Goal: Task Accomplishment & Management: Manage account settings

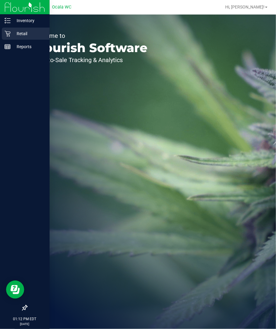
click at [9, 29] on div "Retail" at bounding box center [26, 34] width 48 height 12
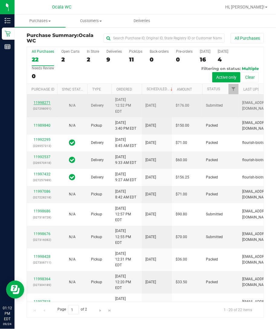
click at [42, 105] on link "11998271" at bounding box center [42, 103] width 17 height 4
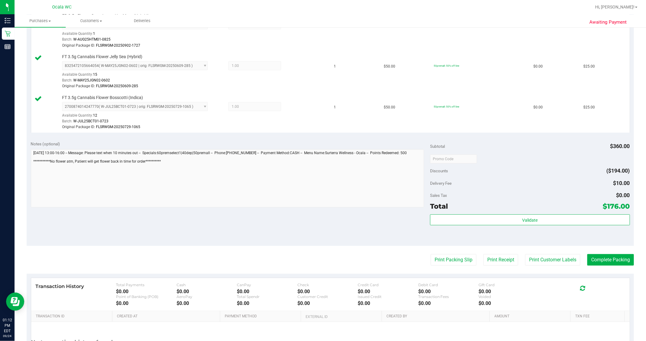
scroll to position [269, 0]
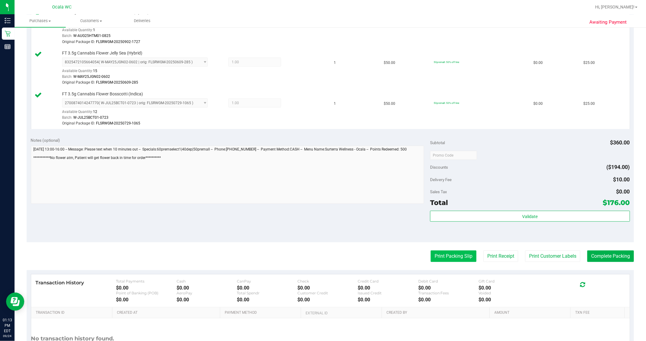
click at [276, 257] on button "Print Packing Slip" at bounding box center [454, 256] width 46 height 12
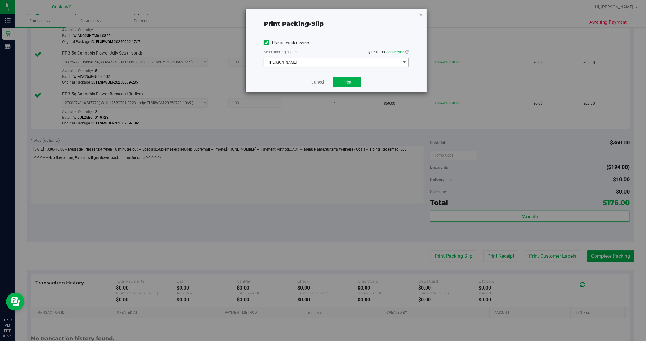
click at [276, 62] on span "[PERSON_NAME]" at bounding box center [332, 62] width 137 height 8
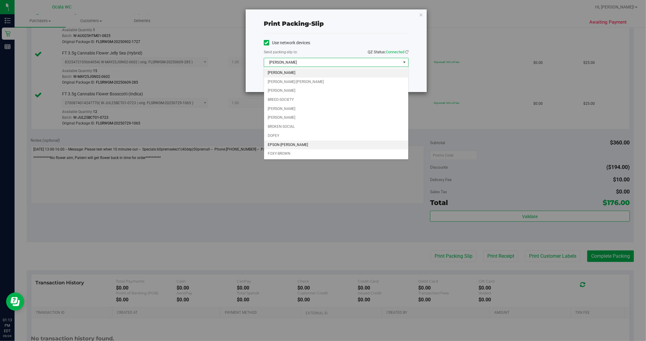
click at [276, 144] on li "EPSON-[PERSON_NAME]" at bounding box center [336, 145] width 144 height 9
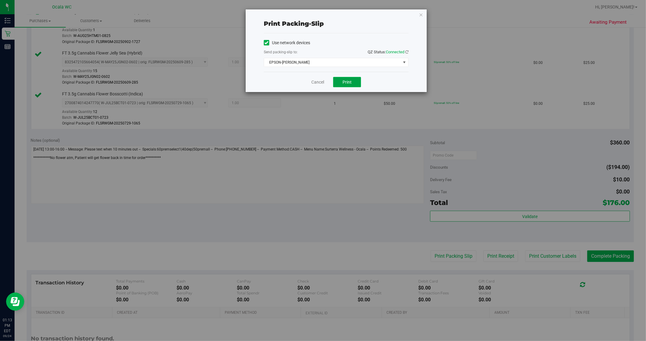
click at [276, 81] on span "Print" at bounding box center [346, 82] width 9 height 5
click at [276, 14] on icon "button" at bounding box center [421, 14] width 4 height 7
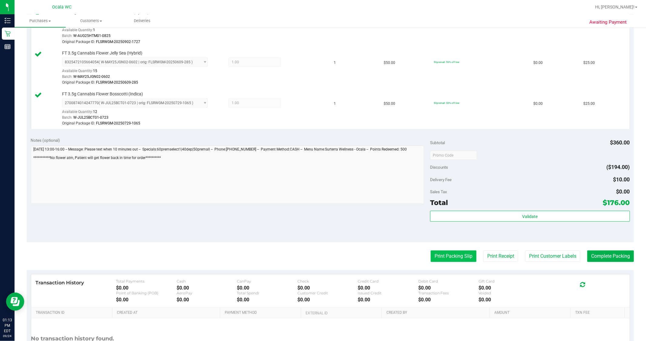
click at [276, 260] on button "Print Packing Slip" at bounding box center [454, 256] width 46 height 12
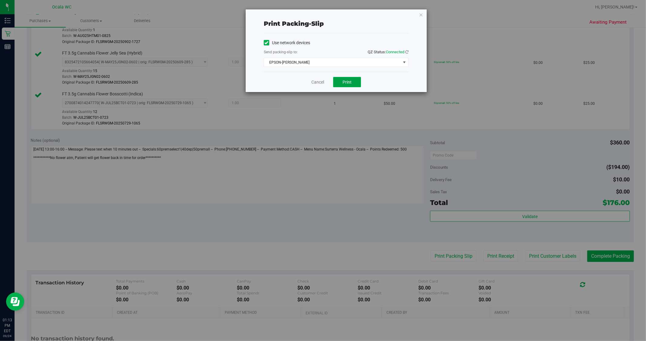
click at [276, 85] on button "Print" at bounding box center [347, 82] width 28 height 10
click at [276, 11] on icon "button" at bounding box center [421, 14] width 4 height 7
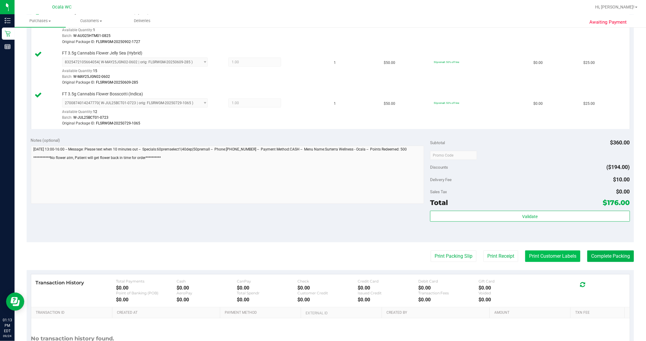
click at [276, 252] on button "Print Customer Labels" at bounding box center [552, 256] width 55 height 12
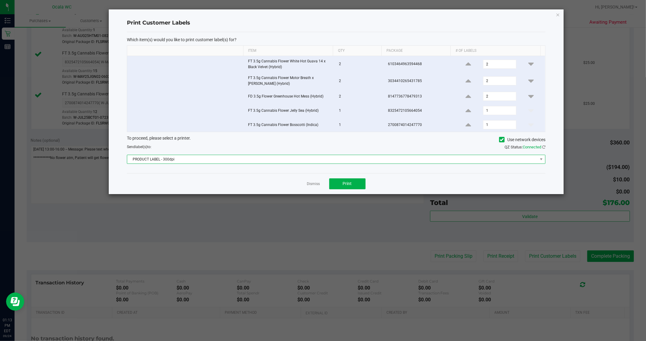
click at [276, 162] on span "PRODUCT LABEL - 300dpi" at bounding box center [332, 159] width 410 height 8
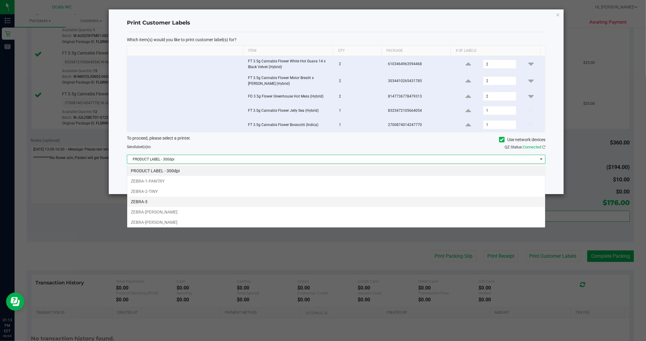
scroll to position [9, 418]
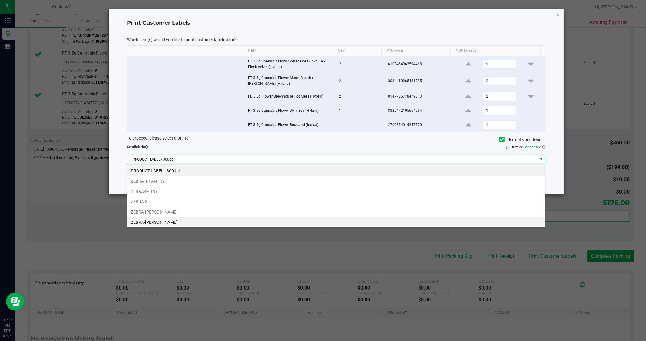
click at [213, 219] on li "ZEBRA-[PERSON_NAME]" at bounding box center [336, 222] width 418 height 10
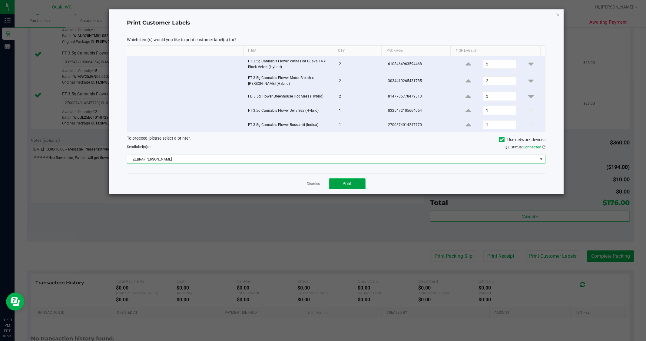
click at [276, 181] on button "Print" at bounding box center [347, 183] width 36 height 11
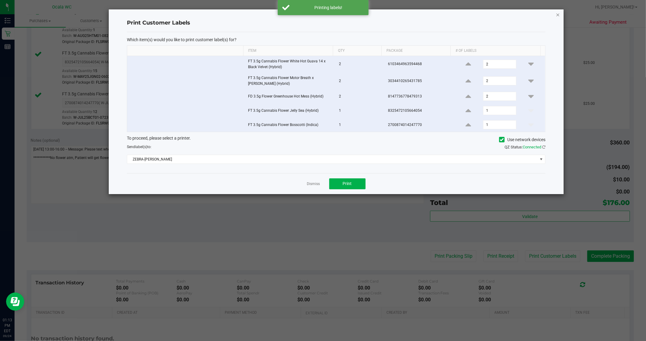
click at [276, 12] on icon "button" at bounding box center [558, 14] width 4 height 7
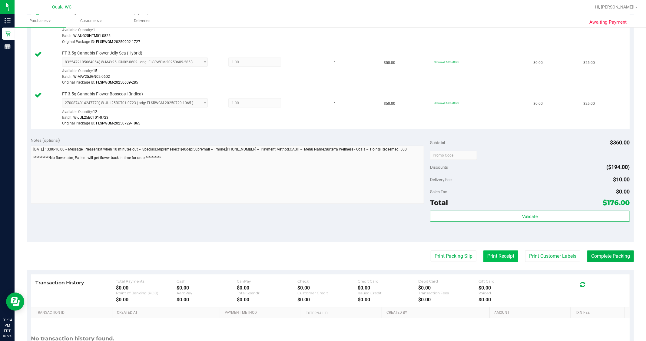
click at [276, 254] on button "Print Receipt" at bounding box center [500, 256] width 35 height 12
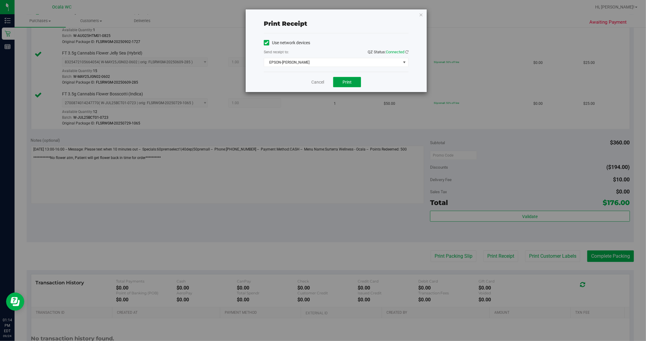
click at [276, 83] on span "Print" at bounding box center [346, 82] width 9 height 5
click at [276, 15] on icon "button" at bounding box center [421, 14] width 4 height 7
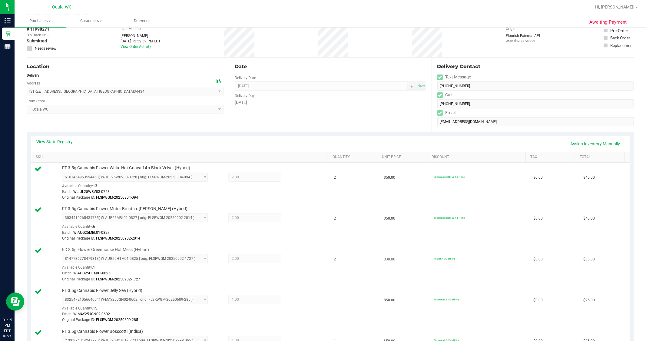
scroll to position [0, 0]
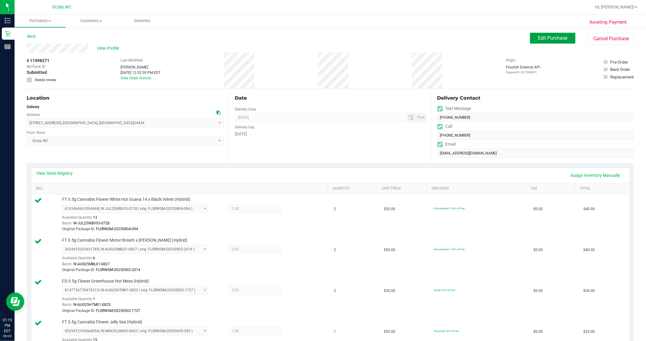
click at [276, 33] on button "Edit Purchase" at bounding box center [552, 38] width 45 height 11
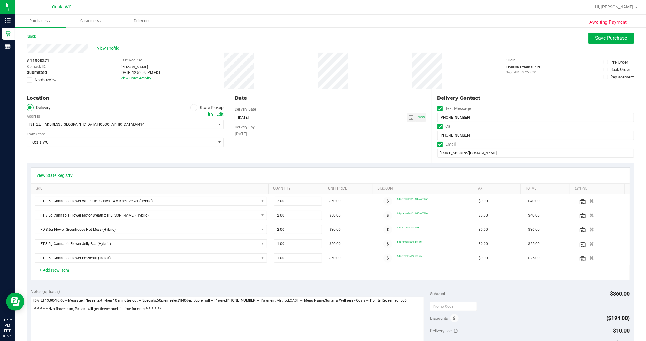
click at [41, 80] on span "Needs review" at bounding box center [45, 79] width 21 height 5
click at [0, 0] on input "Needs review" at bounding box center [0, 0] width 0 height 0
click at [233, 318] on textarea at bounding box center [227, 326] width 393 height 58
click at [143, 308] on textarea at bounding box center [227, 326] width 393 height 58
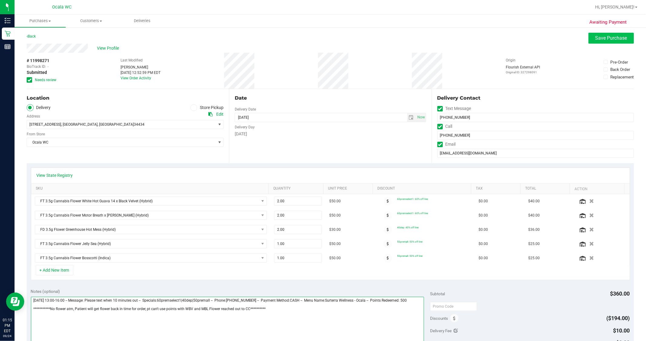
type textarea "**********"
click at [276, 42] on button "Save Purchase" at bounding box center [610, 38] width 45 height 11
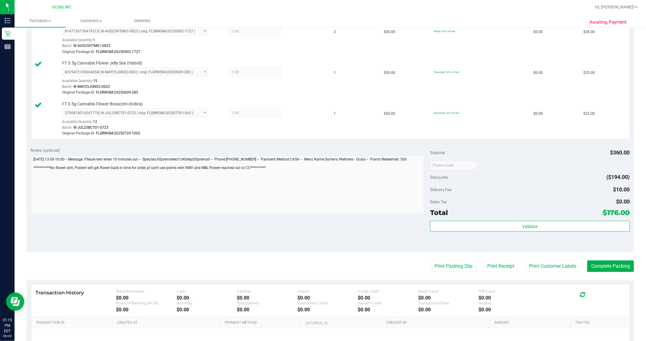
scroll to position [303, 0]
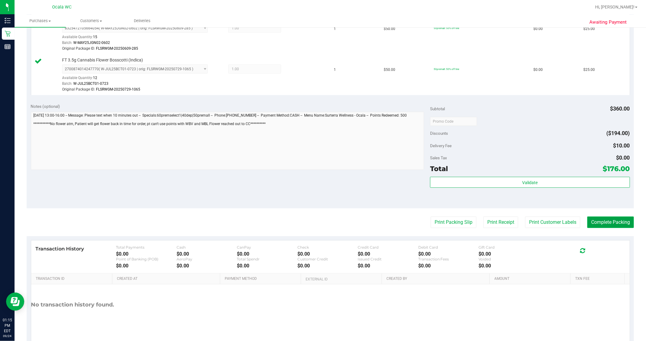
click at [276, 226] on button "Complete Packing" at bounding box center [610, 223] width 47 height 12
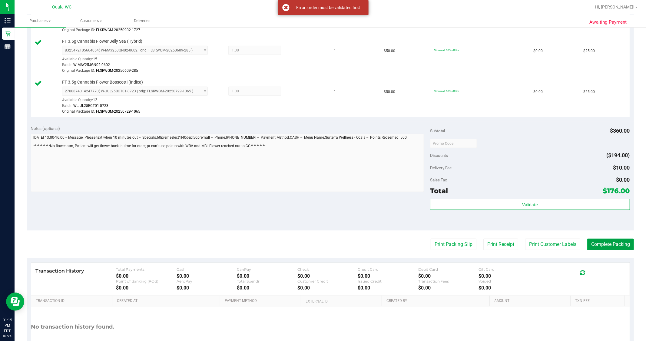
scroll to position [269, 0]
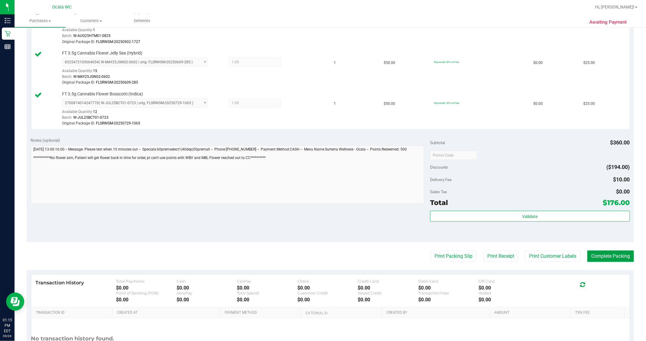
click at [276, 259] on button "Complete Packing" at bounding box center [610, 256] width 47 height 12
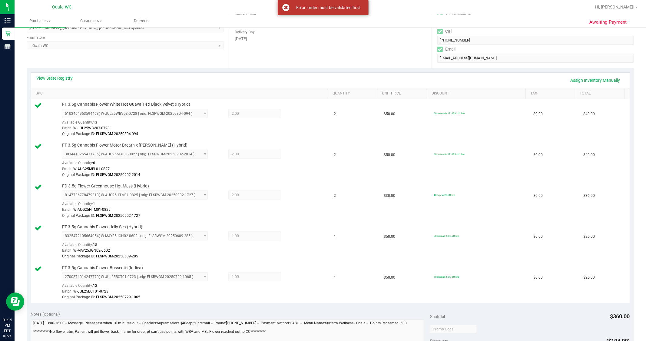
scroll to position [34, 0]
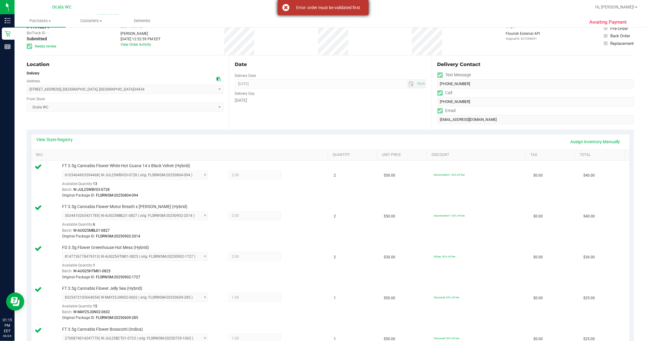
click at [276, 9] on div "Error: order must be validated first" at bounding box center [323, 7] width 91 height 15
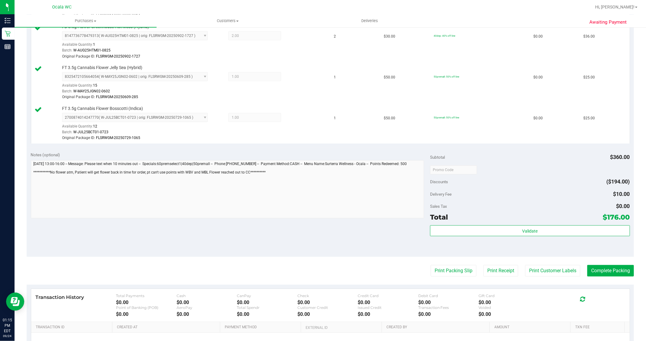
scroll to position [303, 0]
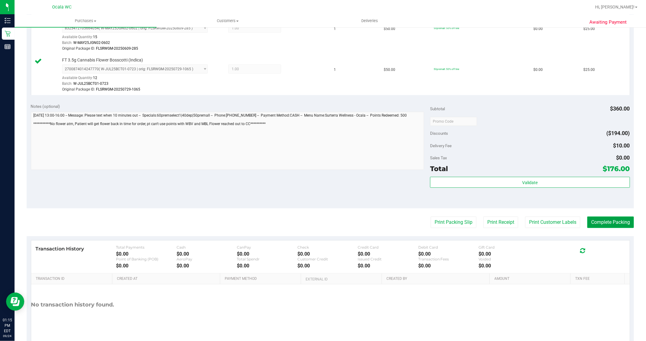
click at [605, 220] on button "Complete Packing" at bounding box center [610, 223] width 47 height 12
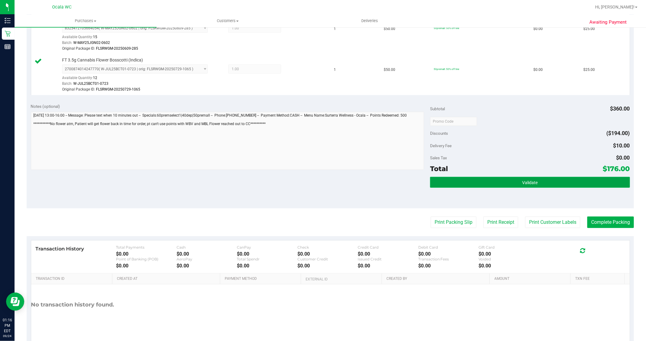
click at [525, 183] on span "Validate" at bounding box center [529, 182] width 15 height 5
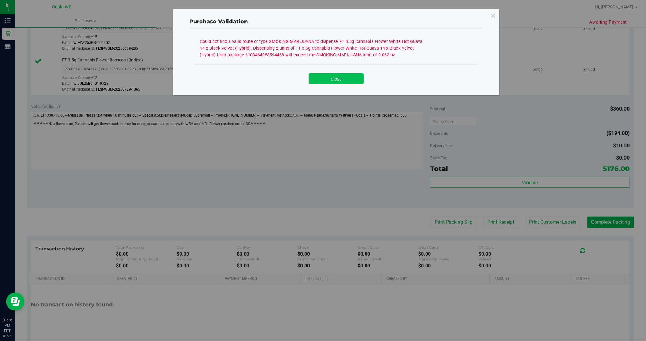
click at [324, 78] on button "Close" at bounding box center [336, 78] width 55 height 11
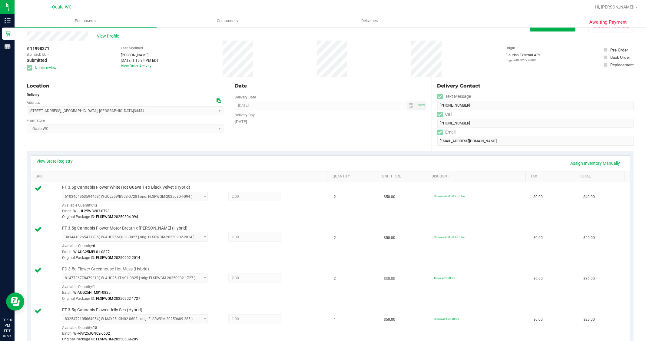
scroll to position [0, 0]
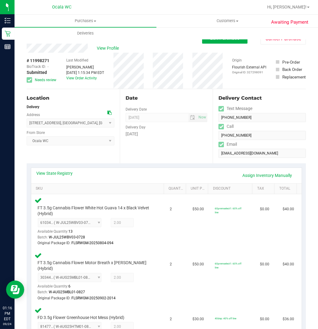
drag, startPoint x: 199, startPoint y: 1, endPoint x: 258, endPoint y: -23, distance: 63.3
click at [258, 0] on html "Inventory Retail Reports 01:16 PM EDT 09/24/2025 09/24 Ocala WC Hi, Nicolette! …" at bounding box center [159, 164] width 318 height 329
drag, startPoint x: 179, startPoint y: 2, endPoint x: 264, endPoint y: -23, distance: 88.3
click at [264, 0] on html "Inventory Retail Reports 01:16 PM EDT 09/24/2025 09/24 Ocala WC Hi, Nicolette! …" at bounding box center [159, 164] width 318 height 329
click at [153, 13] on div at bounding box center [185, 7] width 155 height 12
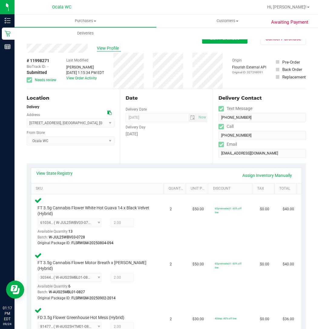
click at [104, 48] on span "View Profile" at bounding box center [109, 48] width 24 height 6
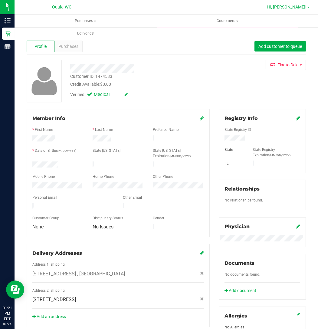
click at [292, 5] on span "Hi, [PERSON_NAME]!" at bounding box center [286, 7] width 39 height 5
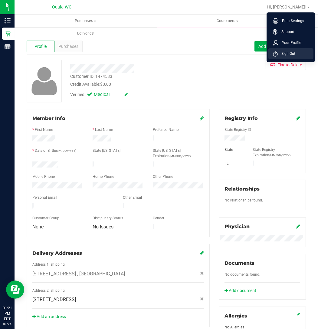
click at [298, 50] on li "Sign Out" at bounding box center [290, 53] width 45 height 11
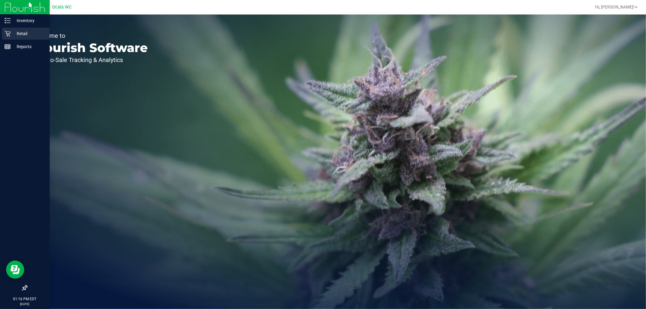
click at [25, 33] on p "Retail" at bounding box center [29, 33] width 36 height 7
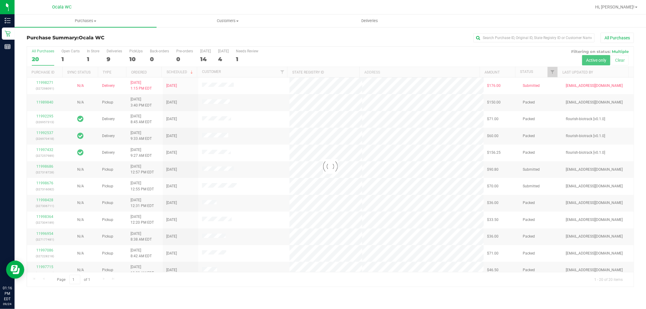
click at [111, 56] on div at bounding box center [330, 167] width 607 height 240
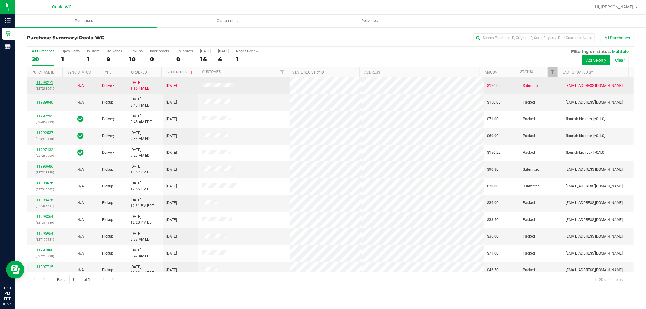
click at [40, 83] on link "11998271" at bounding box center [44, 83] width 17 height 4
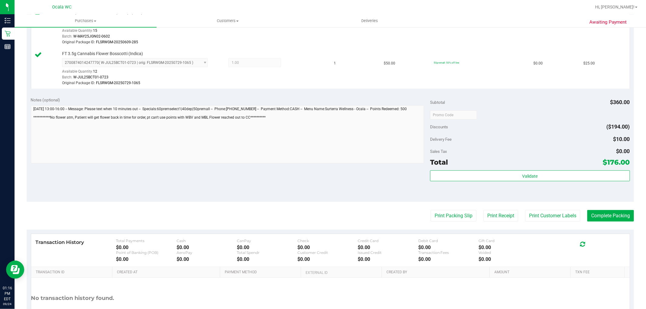
scroll to position [356, 0]
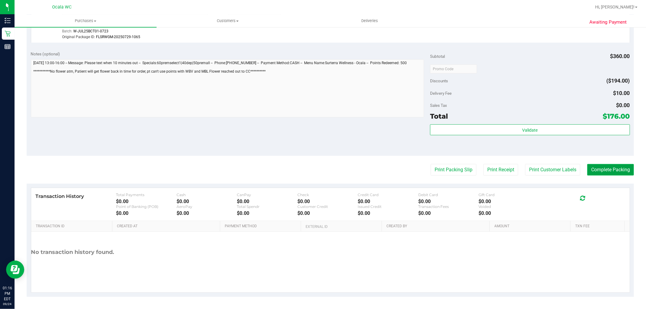
click at [333, 171] on button "Complete Packing" at bounding box center [610, 170] width 47 height 12
click at [283, 3] on div "Error: order must be validated first" at bounding box center [323, 7] width 91 height 15
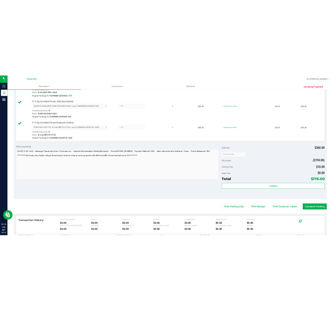
scroll to position [269, 0]
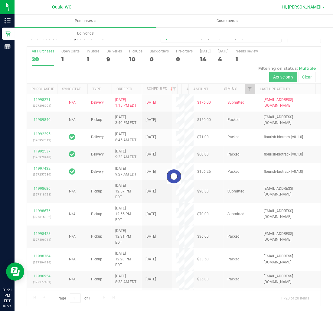
click at [317, 7] on span "Hi, [PERSON_NAME]!" at bounding box center [302, 7] width 39 height 5
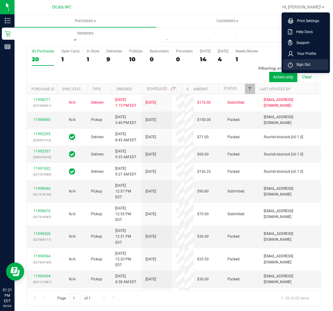
click at [311, 62] on li "Sign Out" at bounding box center [305, 64] width 45 height 11
